Goal: Browse casually

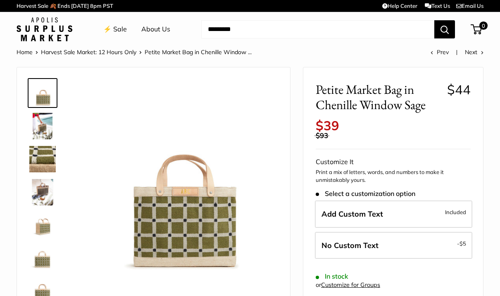
click at [36, 122] on img at bounding box center [42, 126] width 26 height 26
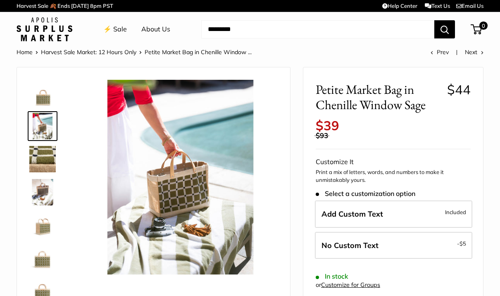
click at [36, 150] on img at bounding box center [42, 159] width 26 height 26
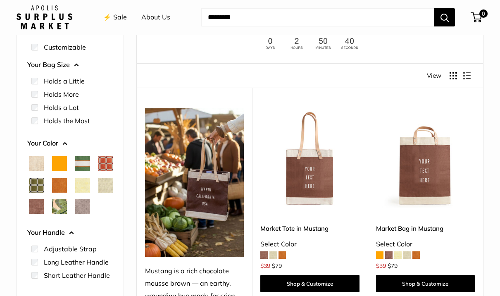
click at [44, 180] on span "Chenille Window Sage" at bounding box center [36, 185] width 15 height 15
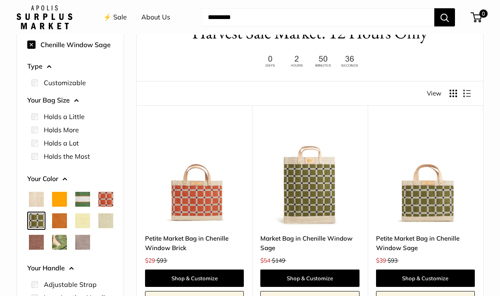
scroll to position [48, 0]
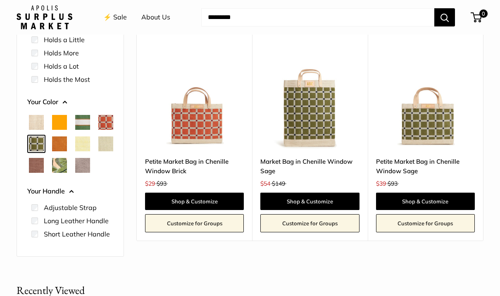
click at [98, 130] on span "Chenille Window Brick" at bounding box center [105, 122] width 15 height 15
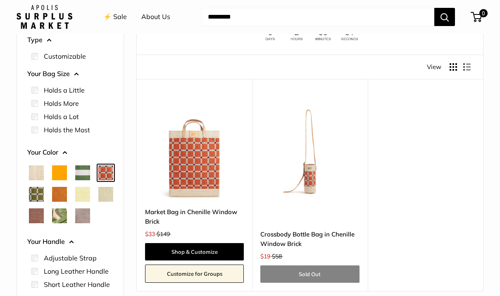
scroll to position [107, 0]
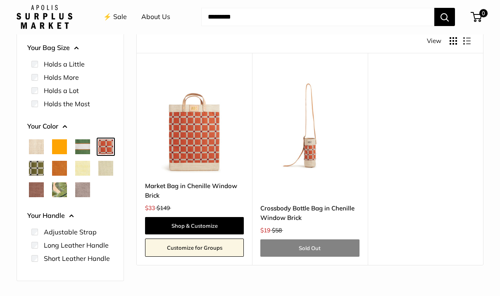
click at [81, 144] on span "Court Green" at bounding box center [82, 147] width 15 height 15
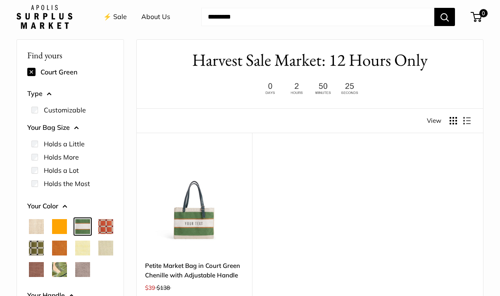
scroll to position [22, 0]
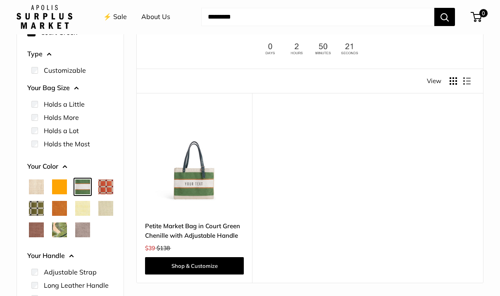
click at [44, 223] on span "Mustang" at bounding box center [36, 230] width 15 height 15
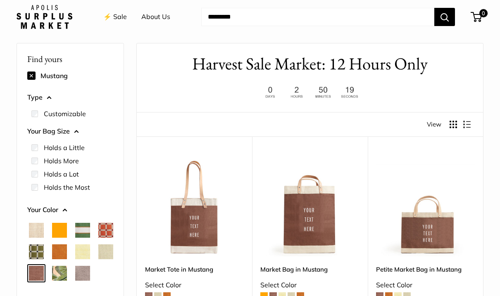
scroll to position [22, 0]
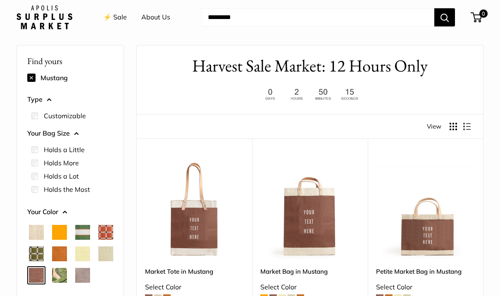
click at [75, 283] on span "Taupe" at bounding box center [82, 275] width 15 height 15
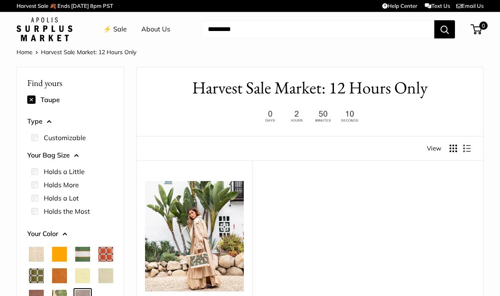
click at [40, 30] on img at bounding box center [45, 29] width 56 height 24
